Goal: Information Seeking & Learning: Learn about a topic

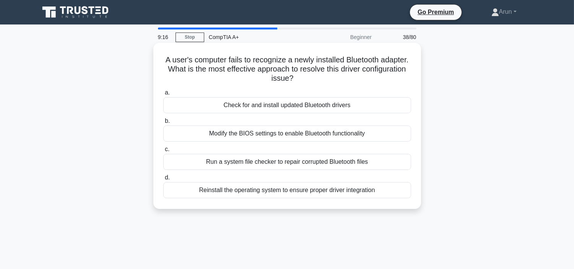
click at [298, 109] on div "Check for and install updated Bluetooth drivers" at bounding box center [287, 105] width 248 height 16
click at [163, 95] on input "a. Check for and install updated Bluetooth drivers" at bounding box center [163, 92] width 0 height 5
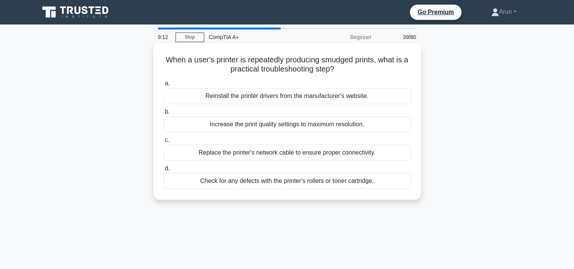
click at [304, 93] on div "Reinstall the printer drivers from the manufacturer's website." at bounding box center [287, 96] width 248 height 16
click at [163, 86] on input "a. Reinstall the printer drivers from the manufacturer's website." at bounding box center [163, 83] width 0 height 5
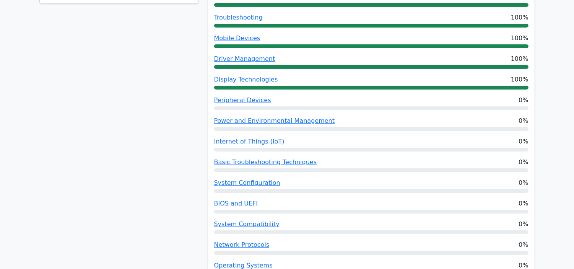
scroll to position [425, 0]
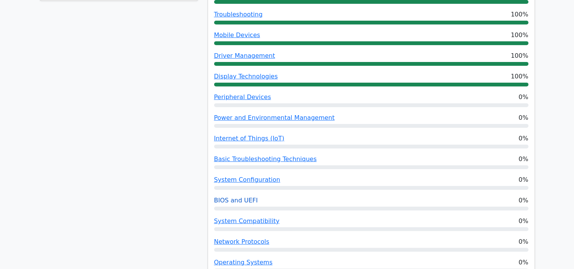
click at [232, 197] on link "BIOS and UEFI" at bounding box center [236, 200] width 44 height 7
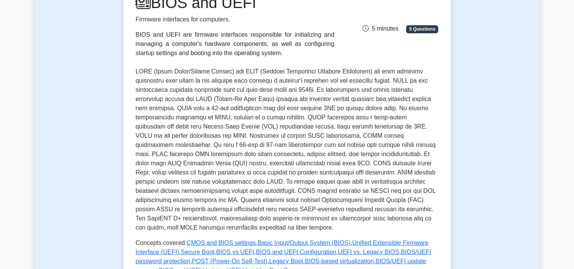
scroll to position [127, 0]
